Goal: Register for event/course

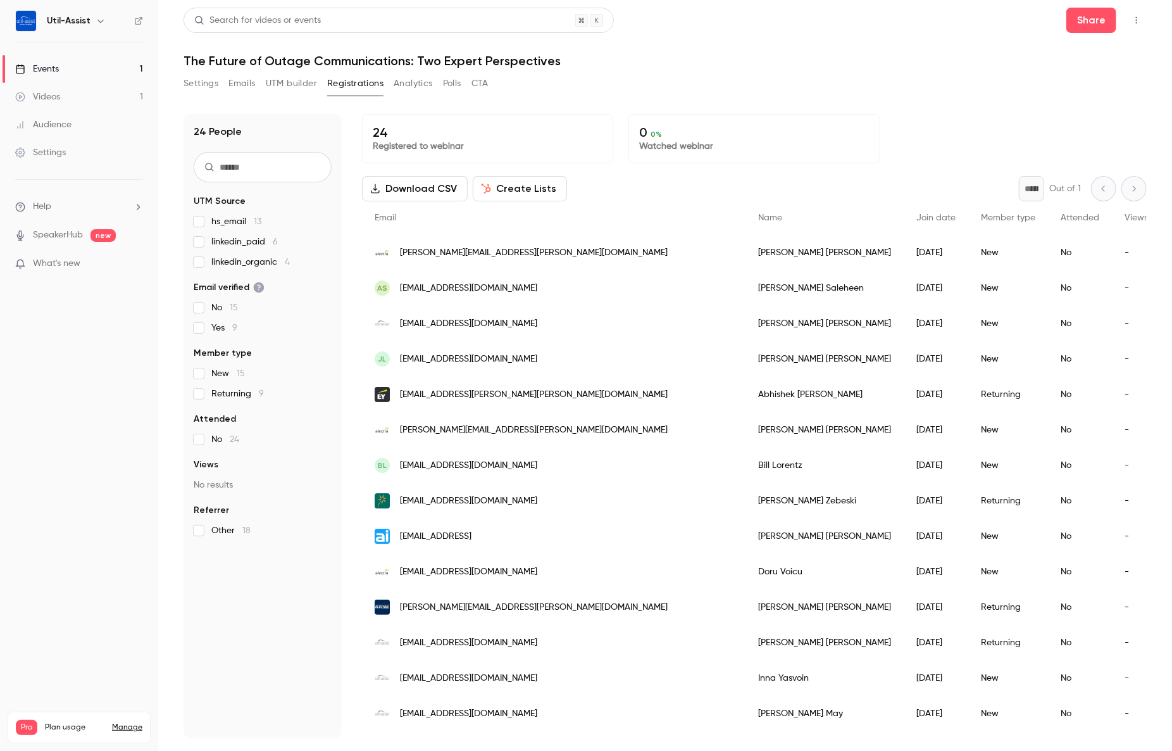
click at [70, 61] on link "Events 1" at bounding box center [79, 69] width 158 height 28
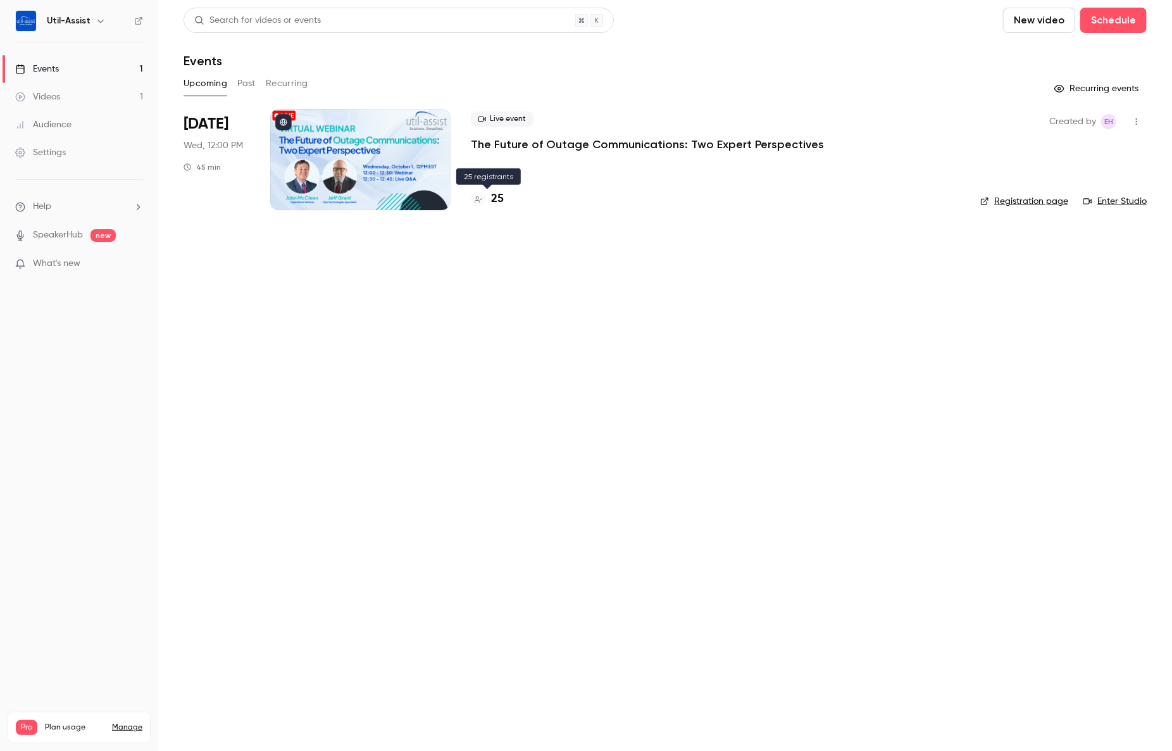
click at [495, 197] on h4 "25" at bounding box center [497, 198] width 13 height 17
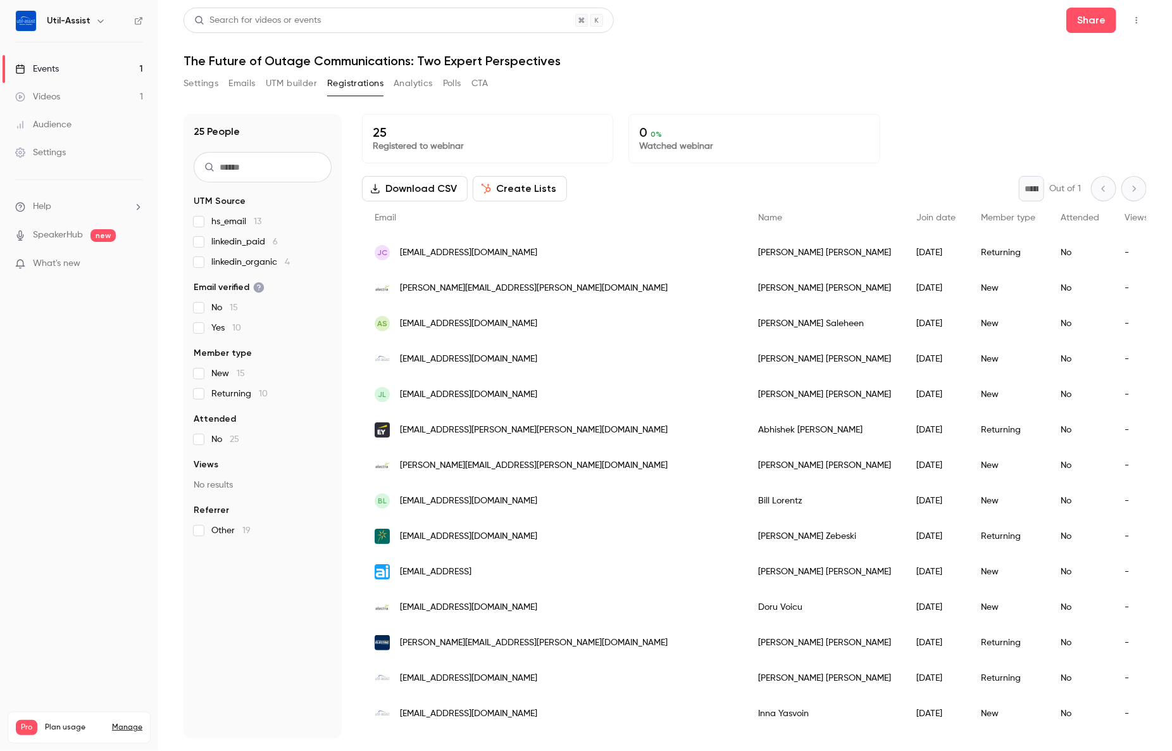
click at [47, 69] on div "Events" at bounding box center [37, 69] width 44 height 13
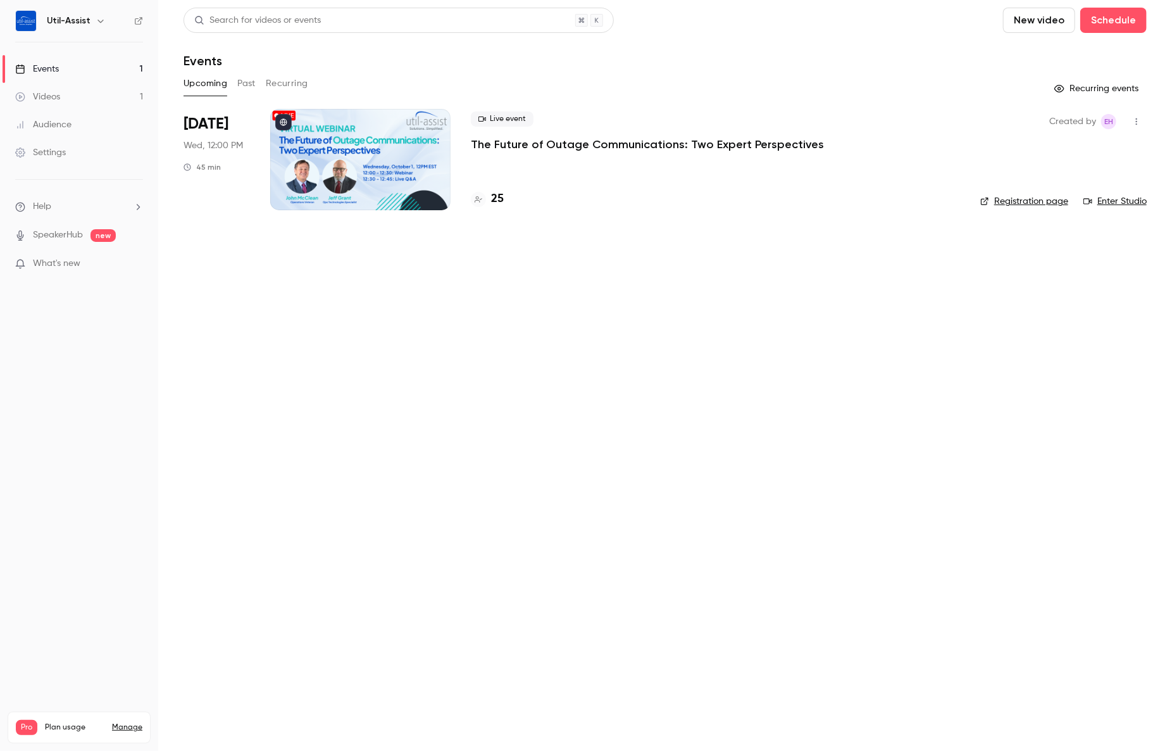
click at [1104, 199] on link "Enter Studio" at bounding box center [1114, 201] width 63 height 13
